Goal: Information Seeking & Learning: Learn about a topic

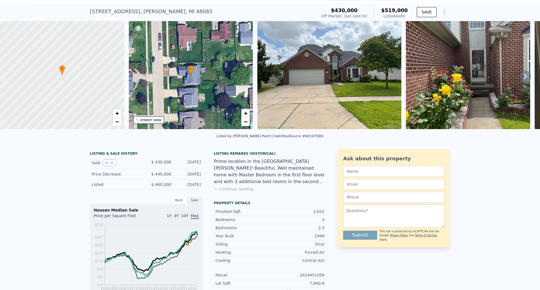
scroll to position [2, 0]
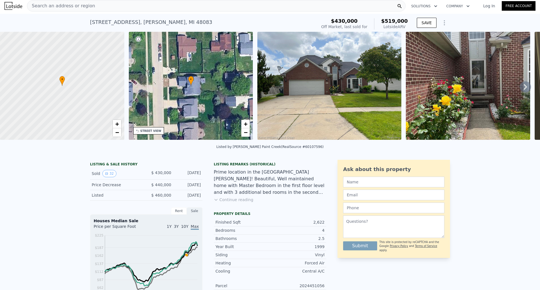
click at [520, 89] on icon at bounding box center [524, 86] width 11 height 11
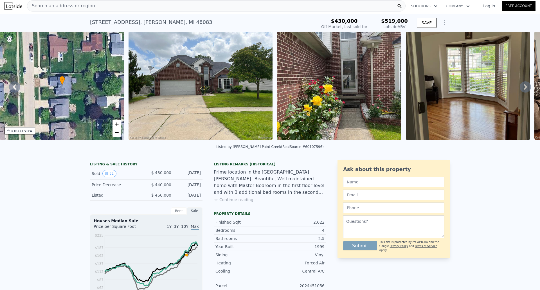
click at [520, 89] on icon at bounding box center [524, 86] width 11 height 11
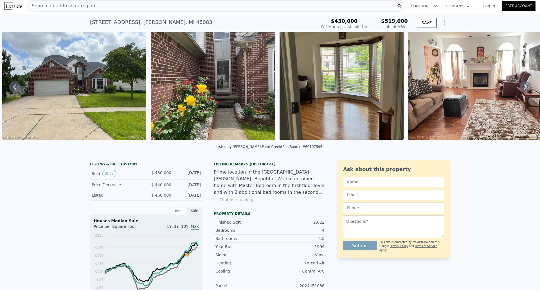
click at [520, 89] on icon at bounding box center [524, 86] width 11 height 11
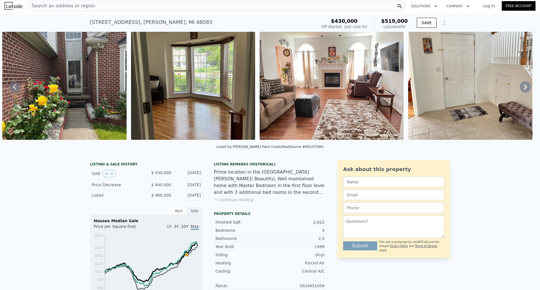
click at [520, 89] on icon at bounding box center [524, 86] width 11 height 11
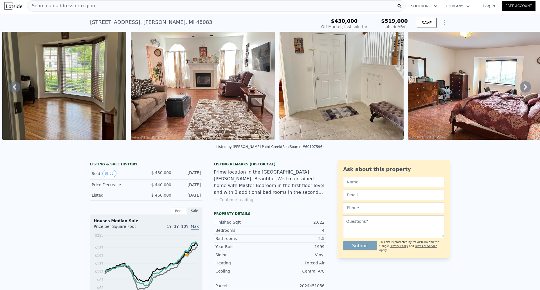
click at [520, 88] on icon at bounding box center [524, 86] width 11 height 11
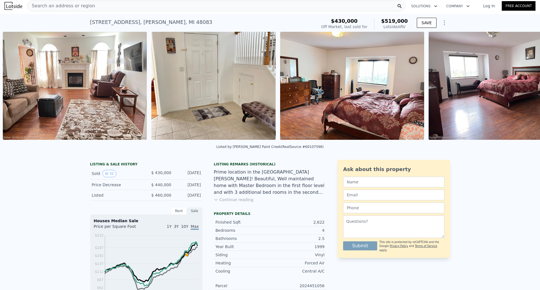
scroll to position [0, 663]
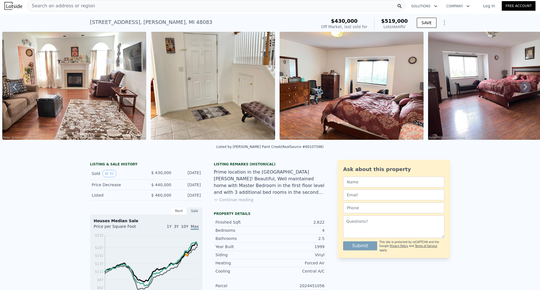
click at [520, 88] on div "• + − • + − STREET VIEW Loading... SATELLITE VIEW" at bounding box center [270, 87] width 540 height 110
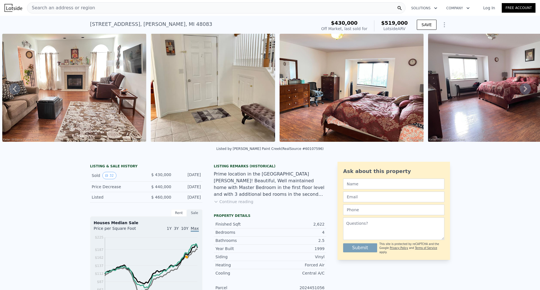
scroll to position [73, 0]
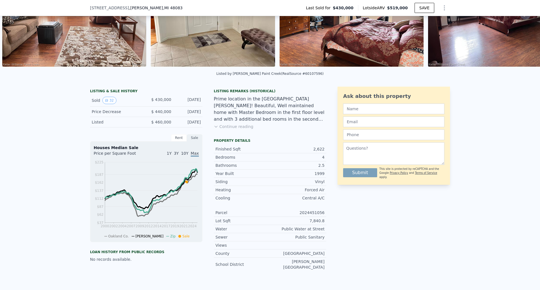
click at [231, 129] on button "Continue reading" at bounding box center [234, 127] width 40 height 6
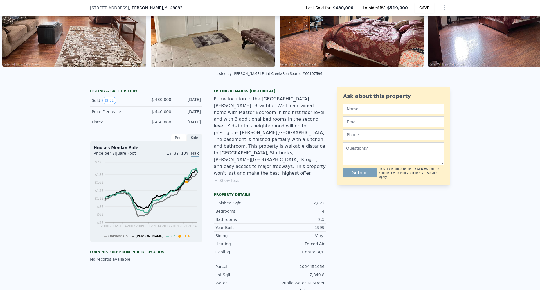
click at [184, 155] on span "10Y" at bounding box center [184, 153] width 7 height 4
click at [178, 155] on span "3Y" at bounding box center [176, 153] width 5 height 4
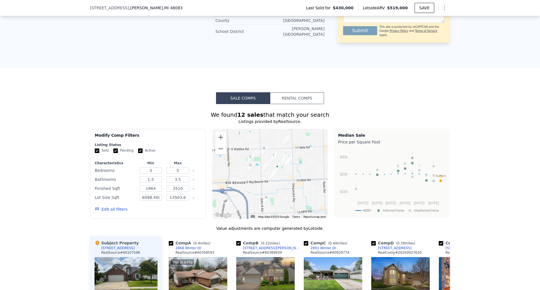
scroll to position [373, 0]
